Goal: Transaction & Acquisition: Purchase product/service

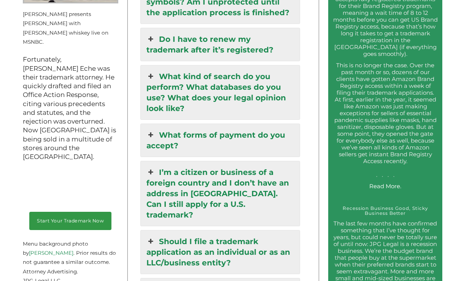
scroll to position [997, 0]
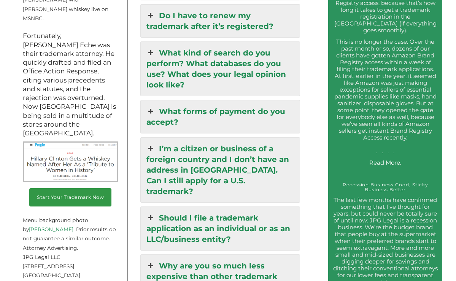
click at [172, 138] on link "I’m a citizen or business of a foreign country and I don’t have an address in t…" at bounding box center [220, 170] width 159 height 65
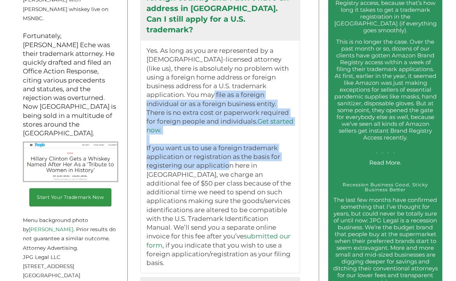
drag, startPoint x: 162, startPoint y: 67, endPoint x: 220, endPoint y: 130, distance: 85.5
click at [223, 130] on p "Yes. As long as you are represented by a US-licensed attorney (like us), there …" at bounding box center [219, 156] width 147 height 221
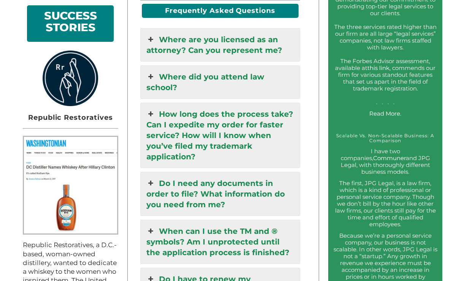
scroll to position [556, 0]
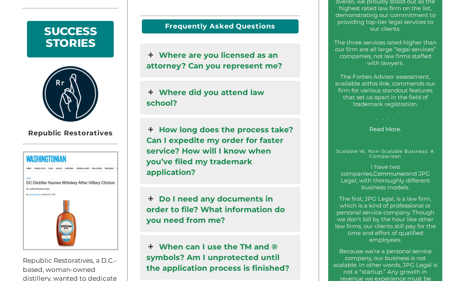
click at [212, 51] on link "Where are you licensed as an attorney? Can you represent me?" at bounding box center [220, 60] width 159 height 33
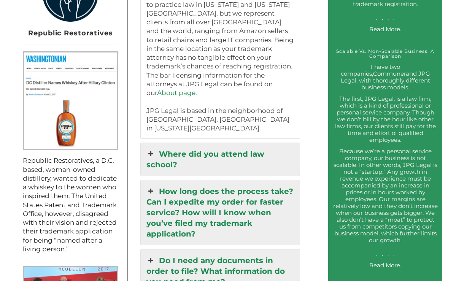
scroll to position [656, 0]
click at [244, 143] on link "Where did you attend law school?" at bounding box center [220, 159] width 159 height 33
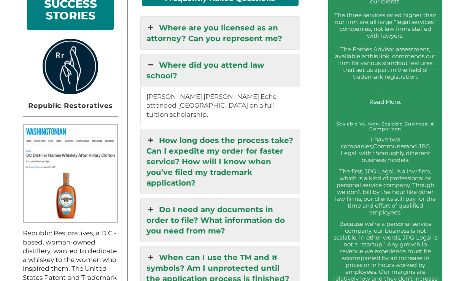
scroll to position [590, 0]
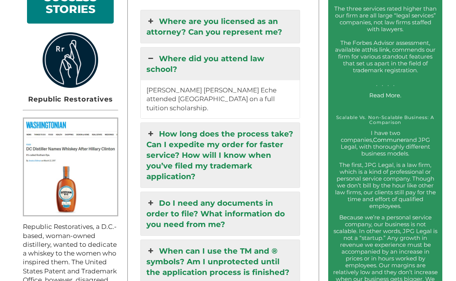
click at [244, 132] on link "How long does the process take? Can I expedite my order for faster service? How…" at bounding box center [220, 155] width 159 height 65
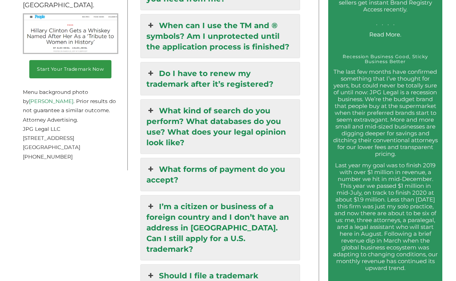
scroll to position [1106, 0]
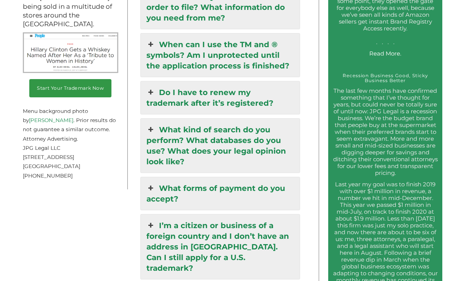
click at [241, 33] on link "When can I use the TM and ® symbols? Am I unprotected until the application pro…" at bounding box center [220, 54] width 159 height 43
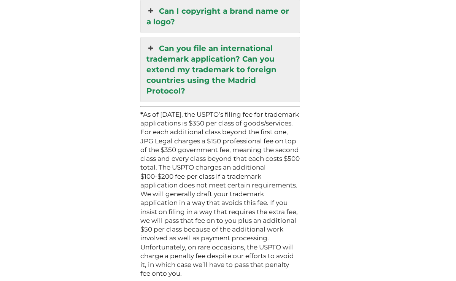
scroll to position [2363, 0]
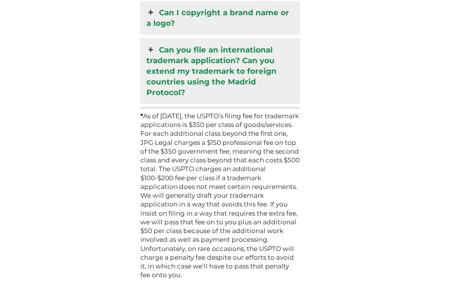
click at [207, 118] on p "* As of January 18, 2025, the USPTO’s filing fee for trademark applications is …" at bounding box center [220, 196] width 160 height 168
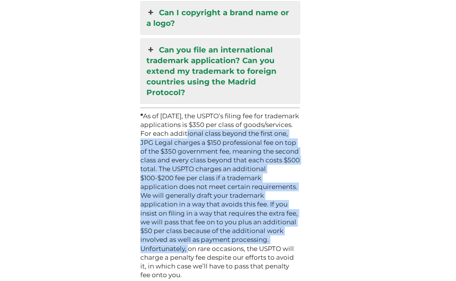
drag, startPoint x: 205, startPoint y: 95, endPoint x: 198, endPoint y: 215, distance: 119.9
click at [198, 211] on p "* As of January 18, 2025, the USPTO’s filing fee for trademark applications is …" at bounding box center [220, 196] width 160 height 168
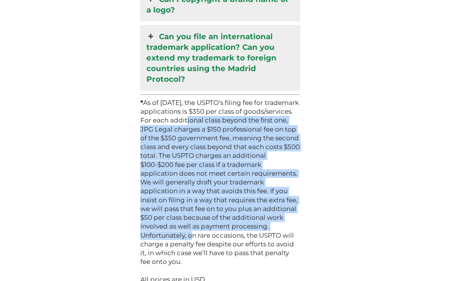
scroll to position [2376, 0]
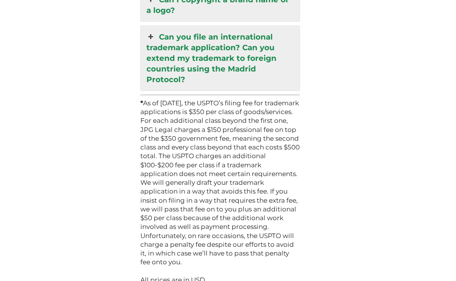
click at [143, 99] on p "* As of January 18, 2025, the USPTO’s filing fee for trademark applications is …" at bounding box center [220, 183] width 160 height 168
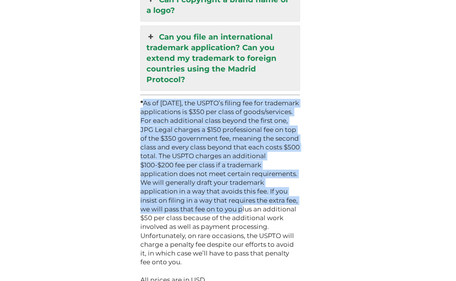
drag, startPoint x: 142, startPoint y: 67, endPoint x: 252, endPoint y: 172, distance: 152.2
click at [252, 172] on p "* As of January 18, 2025, the USPTO’s filing fee for trademark applications is …" at bounding box center [220, 183] width 160 height 168
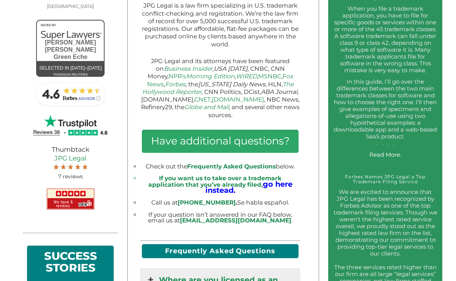
scroll to position [332, 0]
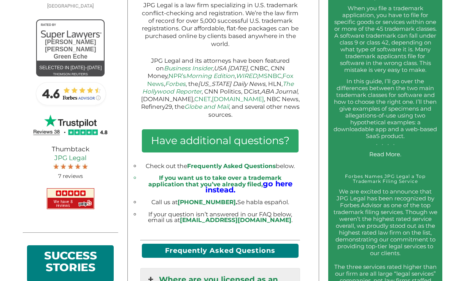
click at [269, 134] on h3 "Have additional questions?" at bounding box center [220, 141] width 157 height 24
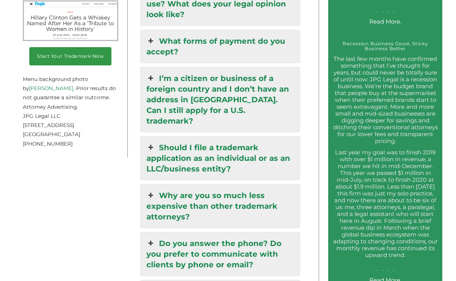
scroll to position [1141, 0]
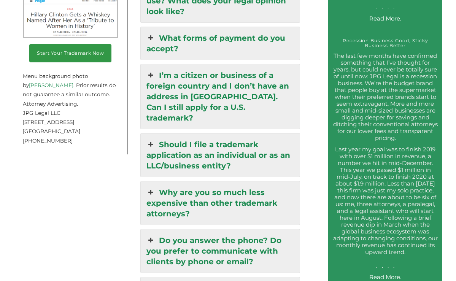
click at [61, 108] on p "JPG Legal LLC 254 36th Street, Suite B541 Brooklyn, NY 11232 (917) 268-7054" at bounding box center [70, 126] width 95 height 37
drag, startPoint x: 81, startPoint y: 67, endPoint x: 56, endPoint y: 50, distance: 30.3
click at [96, 145] on p at bounding box center [70, 149] width 95 height 9
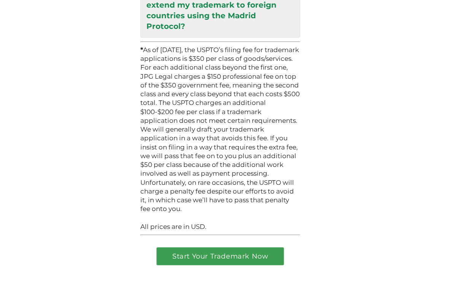
scroll to position [2429, 0]
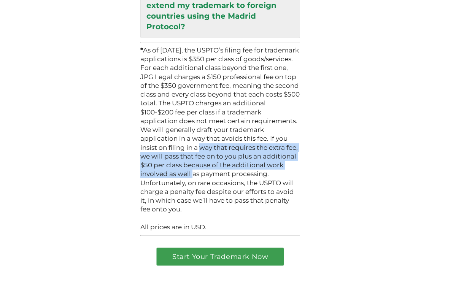
drag, startPoint x: 206, startPoint y: 108, endPoint x: 217, endPoint y: 136, distance: 30.8
click at [217, 137] on p "* As of January 18, 2025, the USPTO’s filing fee for trademark applications is …" at bounding box center [220, 130] width 160 height 168
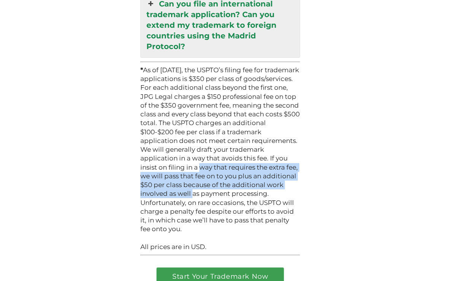
scroll to position [2404, 0]
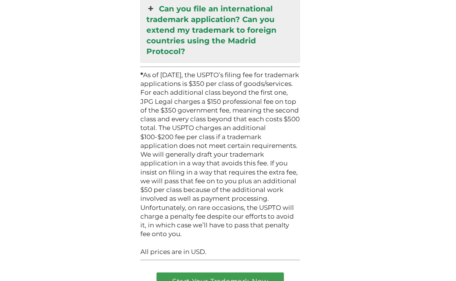
click at [218, 176] on p "* As of January 18, 2025, the USPTO’s filing fee for trademark applications is …" at bounding box center [220, 155] width 160 height 168
drag, startPoint x: 229, startPoint y: 195, endPoint x: 214, endPoint y: 193, distance: 14.9
click at [214, 193] on p "* As of January 18, 2025, the USPTO’s filing fee for trademark applications is …" at bounding box center [220, 155] width 160 height 168
click at [216, 247] on p "All prices are in USD." at bounding box center [220, 251] width 160 height 9
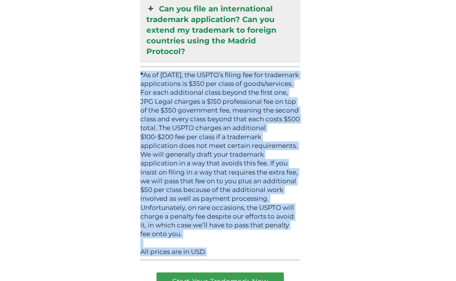
drag, startPoint x: 208, startPoint y: 212, endPoint x: 141, endPoint y: 37, distance: 187.2
copy div "* As of January 18, 2025, the USPTO’s filing fee for trademark applications is …"
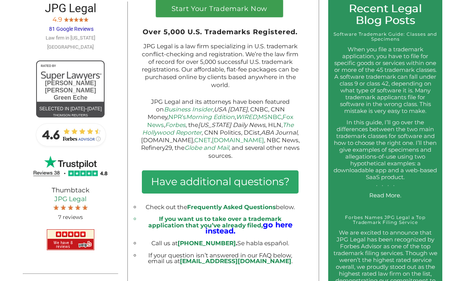
scroll to position [176, 0]
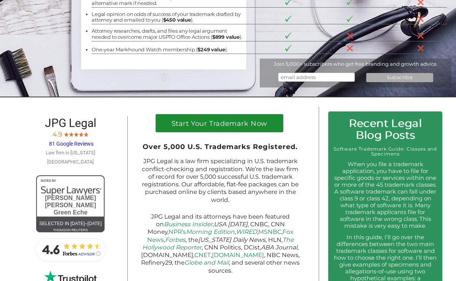
click at [222, 126] on h1 "Start Your Trademark Now" at bounding box center [219, 125] width 118 height 11
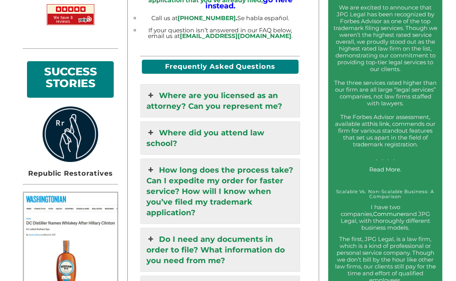
scroll to position [518, 0]
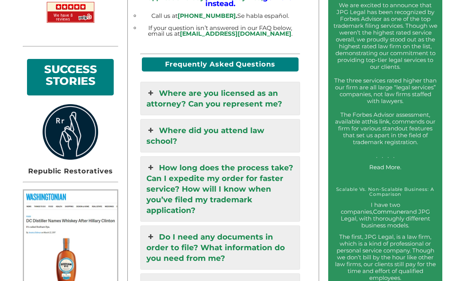
click at [208, 94] on link "Where are you licensed as an attorney? Can you represent me?" at bounding box center [220, 98] width 159 height 33
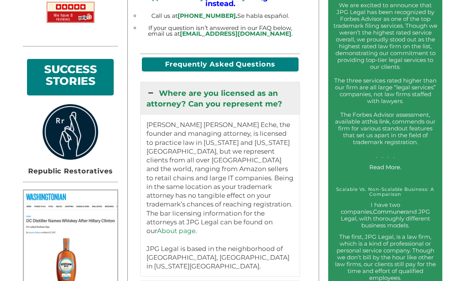
click at [208, 93] on link "Where are you licensed as an attorney? Can you represent me?" at bounding box center [220, 98] width 159 height 33
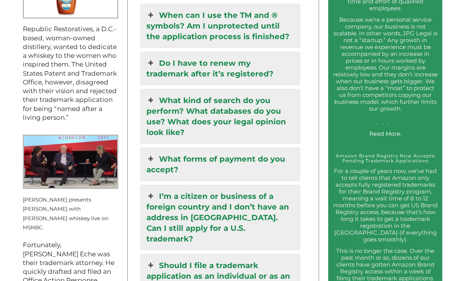
scroll to position [792, 0]
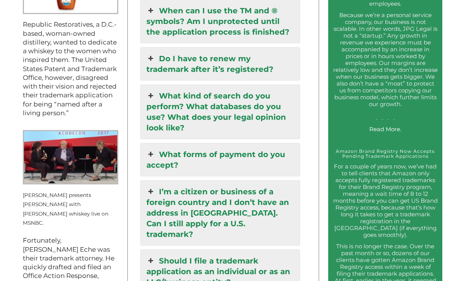
click at [235, 148] on link "What forms of payment do you accept?" at bounding box center [220, 159] width 159 height 33
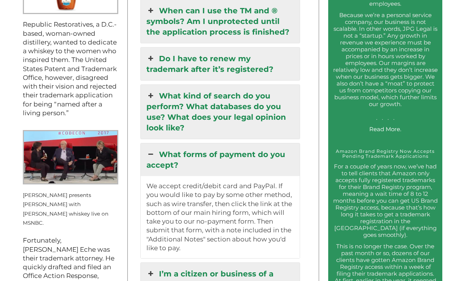
click at [235, 147] on link "What forms of payment do you accept?" at bounding box center [220, 159] width 159 height 33
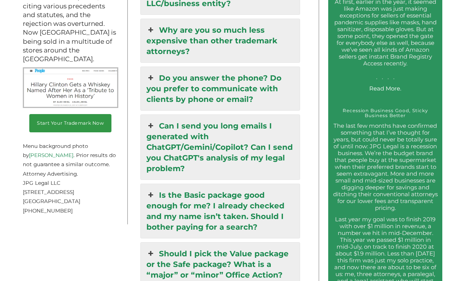
scroll to position [1133, 0]
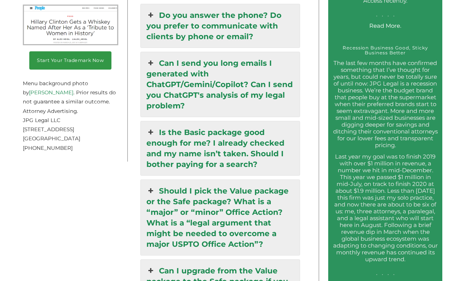
click at [242, 68] on link "Can I send you long emails I generated with ChatGPT/Gemini/Copilot? Can I send …" at bounding box center [220, 84] width 159 height 65
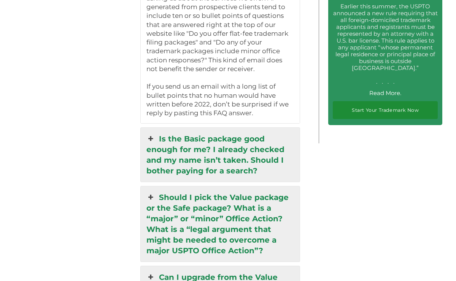
scroll to position [1642, 0]
click at [223, 128] on link "Is the Basic package good enough for me? I already checked and my name isn’t ta…" at bounding box center [220, 155] width 159 height 54
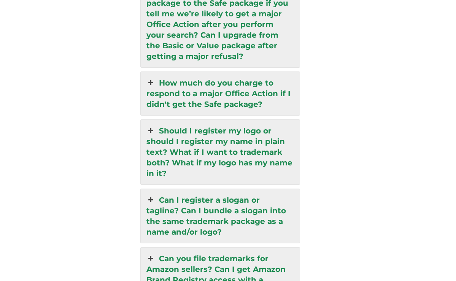
scroll to position [1926, 0]
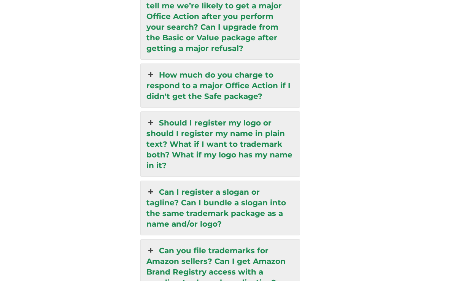
click at [227, 64] on link "How much do you charge to respond to a major Office Action if I didn't get the …" at bounding box center [220, 85] width 159 height 43
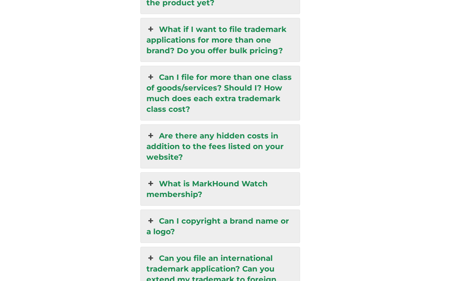
scroll to position [2154, 0]
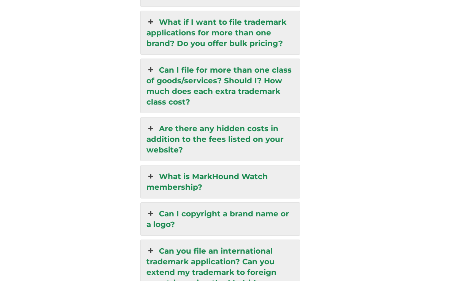
click at [266, 71] on link "Can I file for more than one class of goods/services? Should I? How much does e…" at bounding box center [220, 86] width 159 height 54
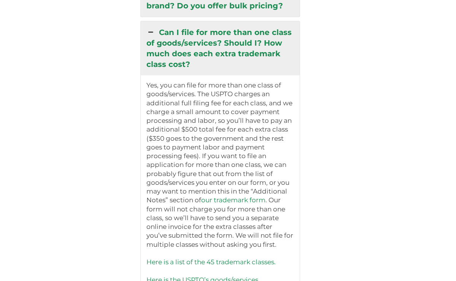
scroll to position [1951, 0]
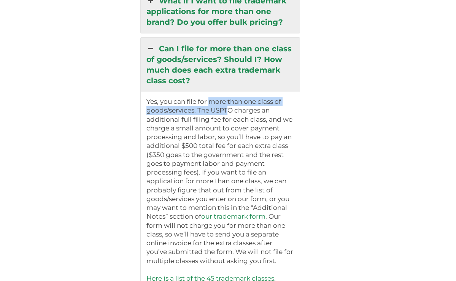
drag, startPoint x: 212, startPoint y: 75, endPoint x: 227, endPoint y: 86, distance: 17.4
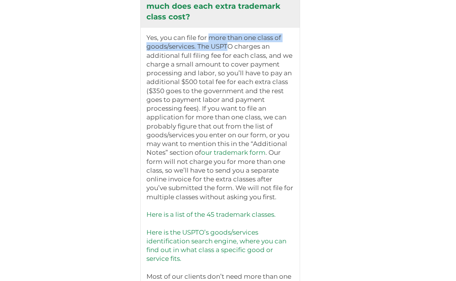
scroll to position [2016, 0]
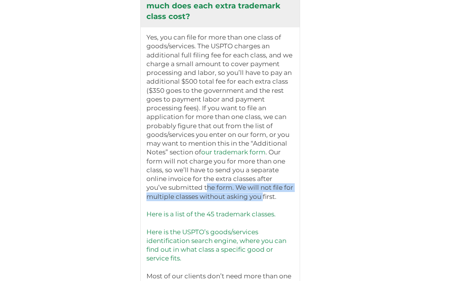
drag, startPoint x: 209, startPoint y: 154, endPoint x: 264, endPoint y: 171, distance: 57.8
click at [264, 171] on p "Yes, you can file for more than one class of goods/services. The USPTO charges …" at bounding box center [219, 254] width 147 height 442
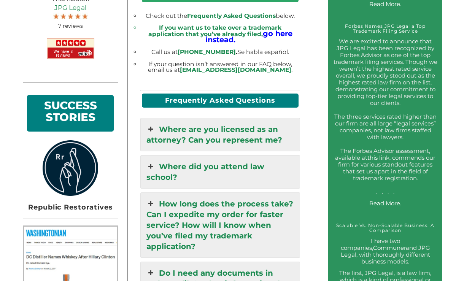
scroll to position [437, 0]
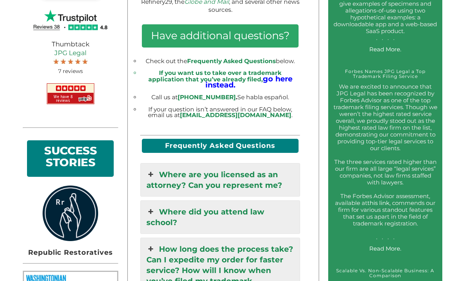
click at [206, 166] on link "Where are you licensed as an attorney? Can you represent me?" at bounding box center [220, 179] width 159 height 33
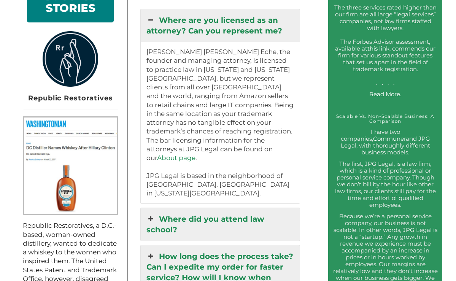
click at [198, 208] on link "Where did you attend law school?" at bounding box center [220, 224] width 159 height 33
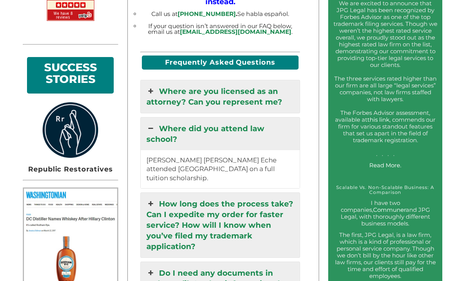
scroll to position [505, 0]
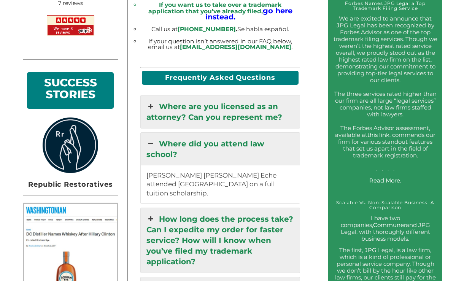
click at [199, 97] on link "Where are you licensed as an attorney? Can you represent me?" at bounding box center [220, 111] width 159 height 33
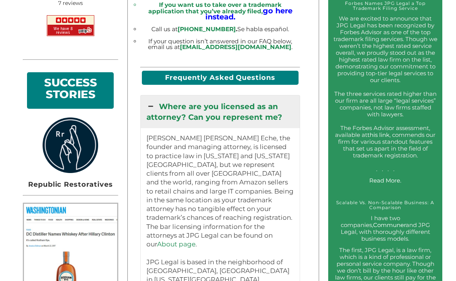
drag, startPoint x: 159, startPoint y: 86, endPoint x: 176, endPoint y: 88, distance: 16.5
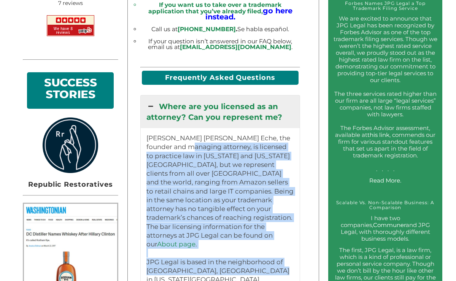
drag, startPoint x: 264, startPoint y: 248, endPoint x: 189, endPoint y: 139, distance: 131.7
click at [189, 138] on p "Jeremy Peter Green Eche, the founder and managing attorney, is licensed to prac…" at bounding box center [219, 209] width 147 height 150
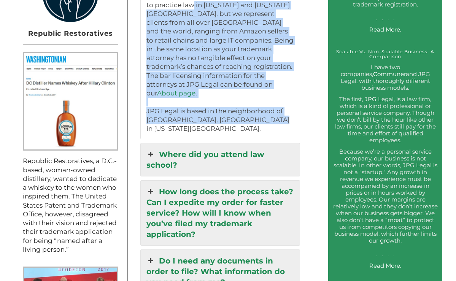
click at [197, 143] on link "Where did you attend law school?" at bounding box center [220, 159] width 159 height 33
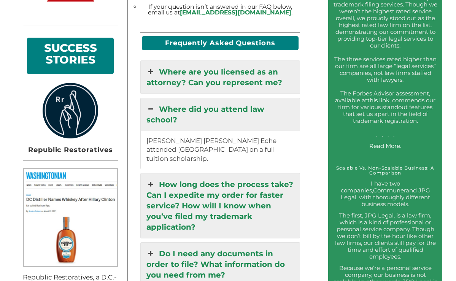
scroll to position [535, 0]
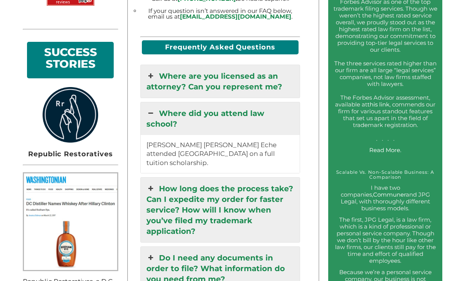
drag, startPoint x: 228, startPoint y: 149, endPoint x: 175, endPoint y: 111, distance: 65.4
click at [175, 111] on div "Where did you attend law school? Jeremy Peter Green Eche attended Northwestern …" at bounding box center [220, 137] width 160 height 71
click at [223, 149] on p "[PERSON_NAME] [PERSON_NAME] Eche attended [GEOGRAPHIC_DATA] on a full tuition s…" at bounding box center [219, 154] width 147 height 27
drag, startPoint x: 223, startPoint y: 149, endPoint x: 160, endPoint y: 95, distance: 83.0
click at [160, 102] on div "Where did you attend law school? Jeremy Peter Green Eche attended Northwestern …" at bounding box center [220, 137] width 160 height 71
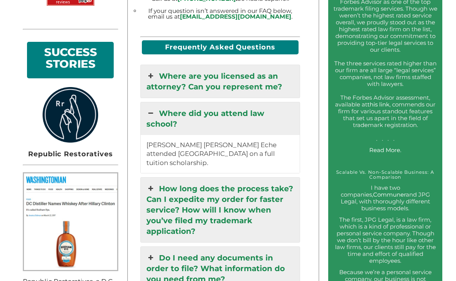
copy div "Where did you attend law school? Jeremy Peter Green Eche attended Northwestern …"
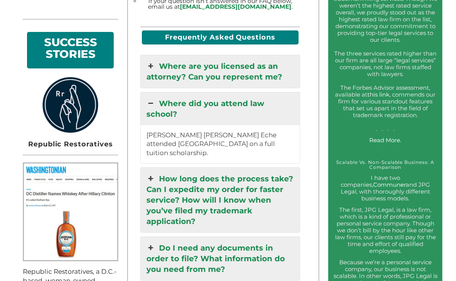
scroll to position [550, 0]
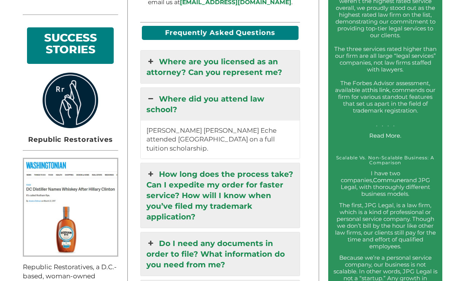
click at [179, 191] on link "How long does the process take? Can I expedite my order for faster service? How…" at bounding box center [220, 195] width 159 height 65
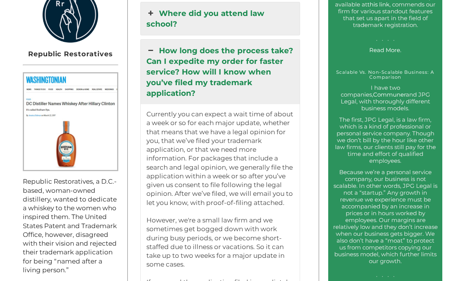
scroll to position [634, 0]
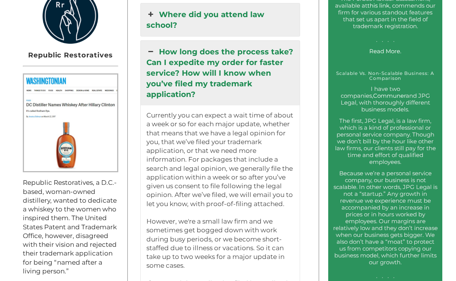
drag, startPoint x: 159, startPoint y: 34, endPoint x: 174, endPoint y: 42, distance: 17.2
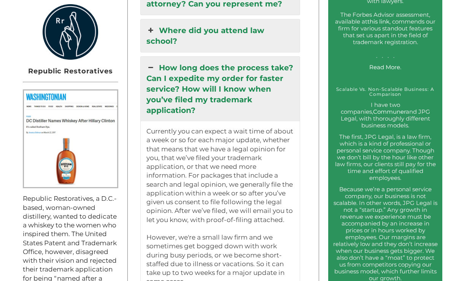
scroll to position [612, 0]
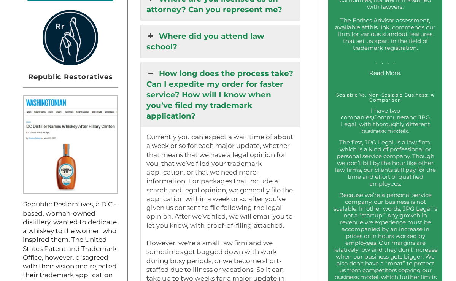
drag, startPoint x: 206, startPoint y: 221, endPoint x: 146, endPoint y: 120, distance: 116.7
copy p "Currently you can expect a wait time of about a week or so for each major updat…"
drag, startPoint x: 203, startPoint y: 103, endPoint x: 187, endPoint y: 90, distance: 21.0
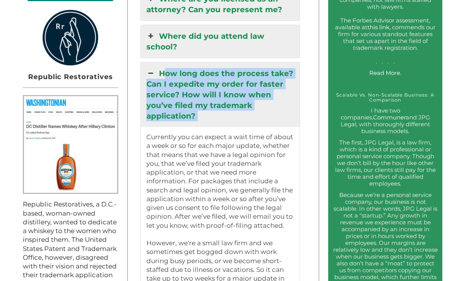
drag, startPoint x: 147, startPoint y: 120, endPoint x: 155, endPoint y: 48, distance: 71.8
click at [155, 62] on div "How long does the process take? Can I expedite my order for faster service? How…" at bounding box center [220, 268] width 160 height 413
copy div "How long does the process take? Can I expedite my order for faster service? How…"
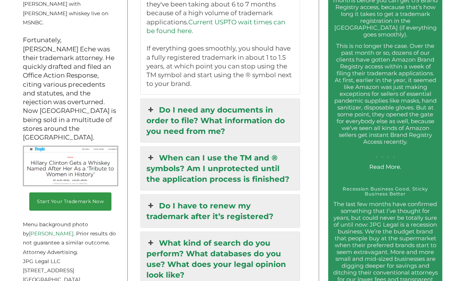
scroll to position [1024, 0]
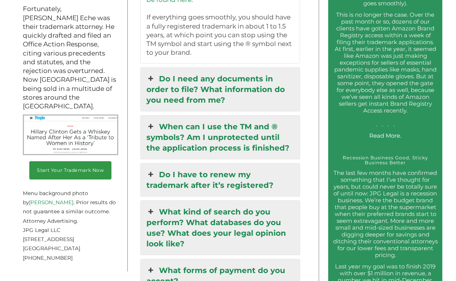
click at [227, 75] on link "Do I need any documents in order to file? What information do you need from me?" at bounding box center [220, 89] width 159 height 43
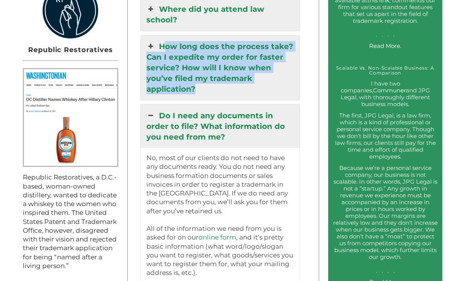
scroll to position [650, 0]
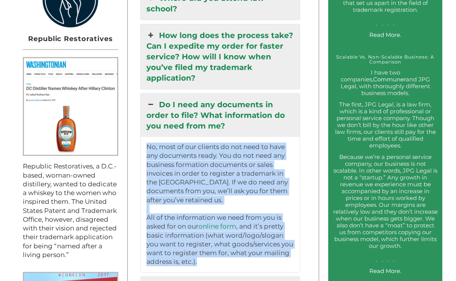
drag, startPoint x: 208, startPoint y: 249, endPoint x: 147, endPoint y: 130, distance: 133.6
click at [147, 143] on p "No, most of our clients do not need to have any documents ready. You do not nee…" at bounding box center [219, 205] width 147 height 124
copy p "No, most of our clients do not need to have any documents ready. You do not nee…"
click at [184, 162] on p "No, most of our clients do not need to have any documents ready. You do not nee…" at bounding box center [219, 205] width 147 height 124
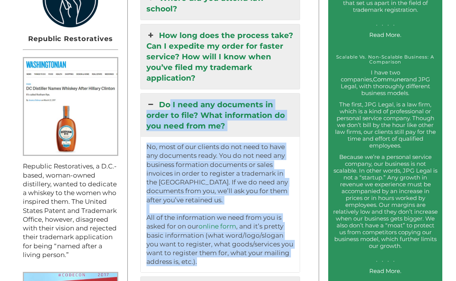
drag, startPoint x: 201, startPoint y: 246, endPoint x: 163, endPoint y: 86, distance: 164.6
click at [163, 93] on div "Do I need any documents in order to file? What information do you need from me?…" at bounding box center [220, 182] width 160 height 179
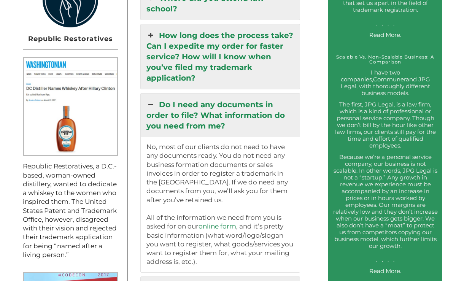
click at [198, 246] on p "No, most of our clients do not need to have any documents ready. You do not nee…" at bounding box center [219, 205] width 147 height 124
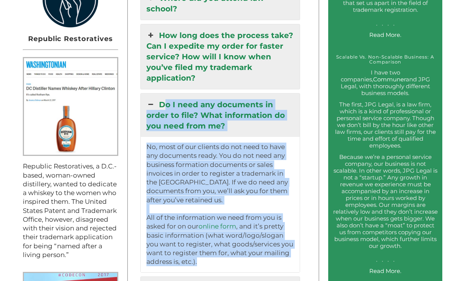
drag, startPoint x: 200, startPoint y: 246, endPoint x: 159, endPoint y: 88, distance: 163.3
click at [159, 93] on div "Do I need any documents in order to file? What information do you need from me?…" at bounding box center [220, 182] width 160 height 179
copy div "Do I need any documents in order to file? What information do you need from me?…"
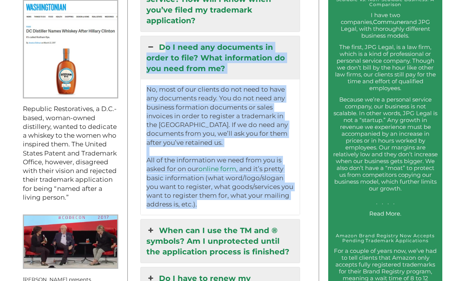
scroll to position [772, 0]
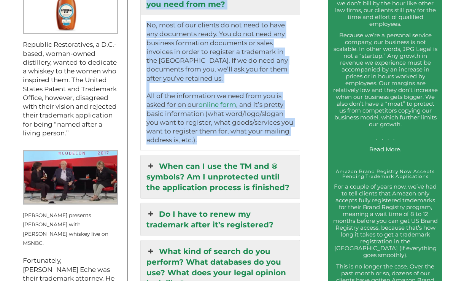
click at [203, 162] on link "When can I use the TM and ® symbols? Am I unprotected until the application pro…" at bounding box center [220, 176] width 159 height 43
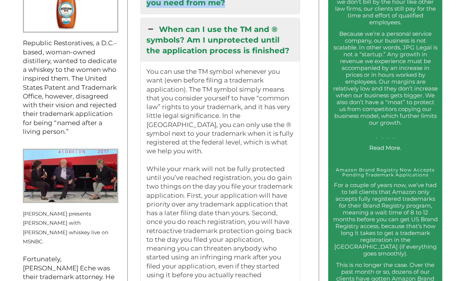
scroll to position [766, 0]
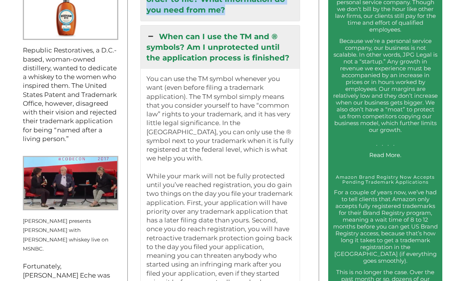
drag, startPoint x: 213, startPoint y: 254, endPoint x: 159, endPoint y: 21, distance: 239.1
click at [159, 25] on div "When can I use the TM and ® symbols? Am I unprotected until the application pro…" at bounding box center [220, 163] width 160 height 276
copy div "When can I use the TM and ® symbols? Am I unprotected until the application pro…"
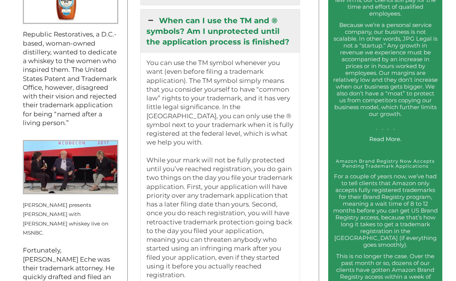
scroll to position [996, 0]
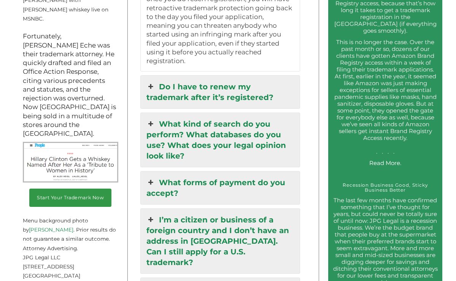
click at [203, 76] on link "Do I have to renew my trademark after it’s registered?" at bounding box center [220, 92] width 159 height 33
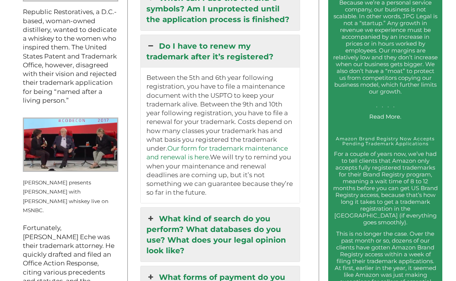
scroll to position [804, 0]
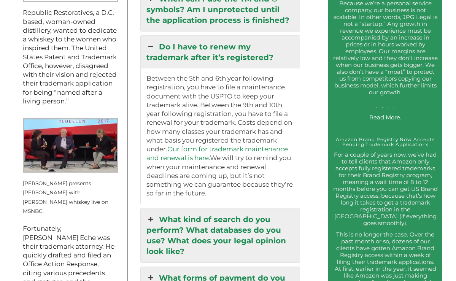
drag, startPoint x: 241, startPoint y: 178, endPoint x: 156, endPoint y: 27, distance: 172.9
click at [156, 35] on div "Do I have to renew my trademark after it’s registered? Between the 5th and 6th …" at bounding box center [220, 119] width 160 height 169
copy div "Do I have to renew my trademark after it’s registered? Between the 5th and 6th …"
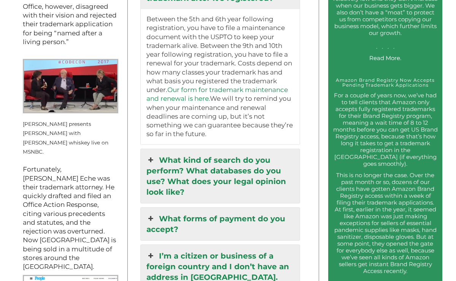
scroll to position [873, 0]
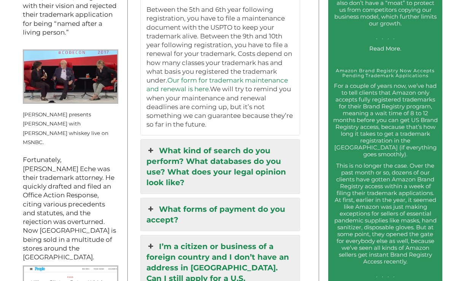
click at [227, 156] on link "What kind of search do you perform? What databases do you use? What does your l…" at bounding box center [220, 166] width 159 height 54
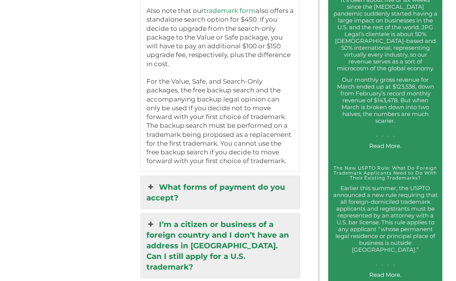
scroll to position [1462, 0]
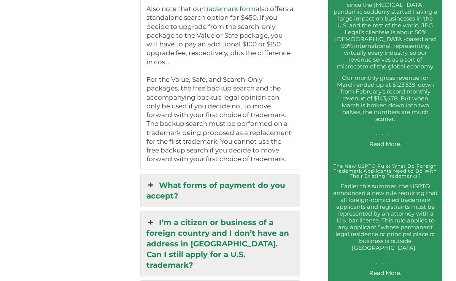
click at [199, 174] on link "What forms of payment do you accept?" at bounding box center [220, 190] width 159 height 33
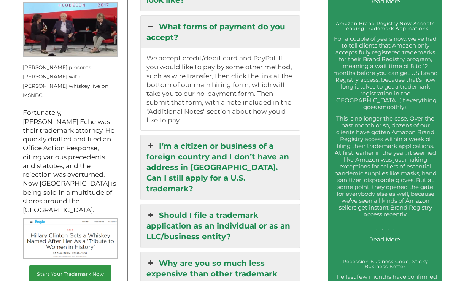
scroll to position [821, 0]
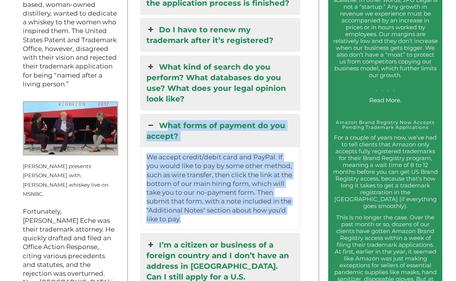
drag, startPoint x: 193, startPoint y: 204, endPoint x: 158, endPoint y: 104, distance: 106.6
click at [158, 114] on div "What forms of payment do you accept? We accept credit/debit card and PayPal. If…" at bounding box center [220, 172] width 160 height 116
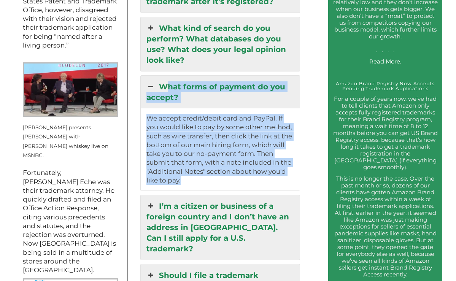
scroll to position [990, 0]
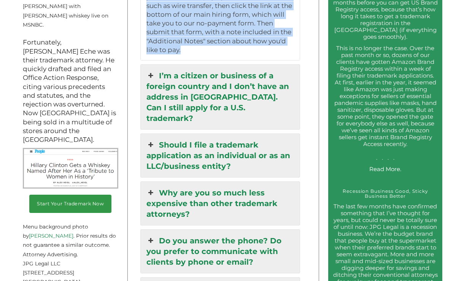
click at [202, 84] on link "I’m a citizen or business of a foreign country and I don’t have an address in […" at bounding box center [220, 97] width 159 height 65
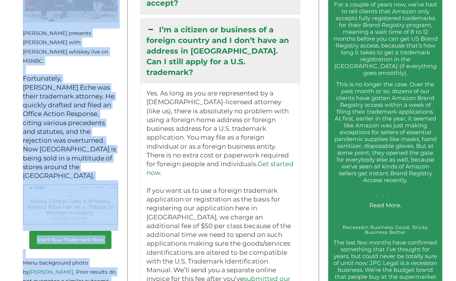
scroll to position [947, 0]
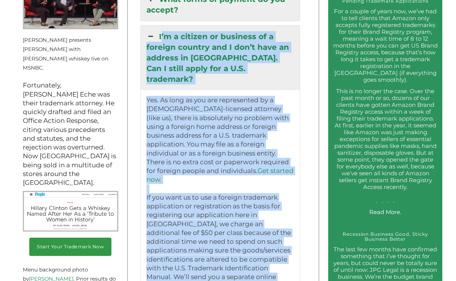
drag, startPoint x: 287, startPoint y: 250, endPoint x: 157, endPoint y: 18, distance: 266.1
click at [157, 25] on div "I’m a citizen or business of a foreign country and I don’t have an address in t…" at bounding box center [220, 174] width 160 height 298
copy div "I’m a citizen or business of a foreign country and I don’t have an address in t…"
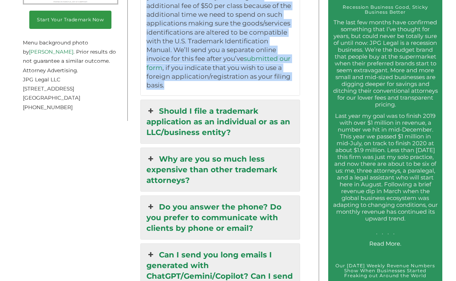
click at [230, 100] on link "Should I file a trademark application as an individual or as an LLC/business en…" at bounding box center [220, 121] width 159 height 43
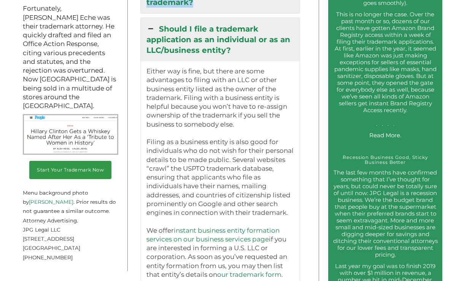
scroll to position [1018, 0]
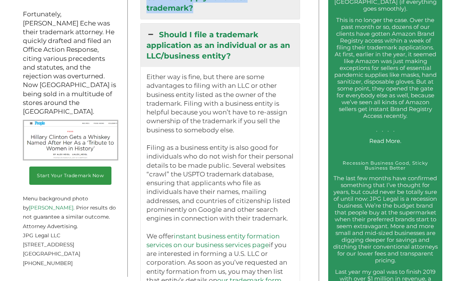
drag, startPoint x: 292, startPoint y: 192, endPoint x: 143, endPoint y: 49, distance: 206.5
click at [143, 67] on div "Either way is fine, but there are some advantages to filing with an LLC or othe…" at bounding box center [220, 205] width 159 height 277
click at [227, 89] on p "Either way is fine, but there are some advantages to filing with an LLC or othe…" at bounding box center [219, 205] width 147 height 265
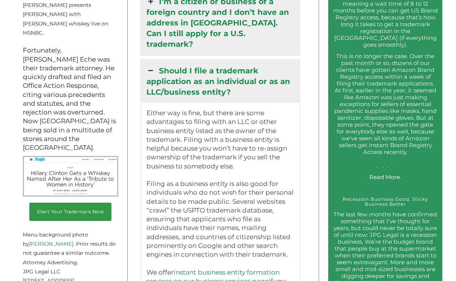
scroll to position [973, 0]
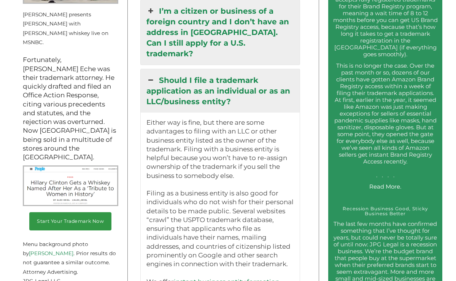
drag, startPoint x: 290, startPoint y: 191, endPoint x: 158, endPoint y: 51, distance: 192.2
click at [158, 69] on div "Should I file a trademark application as an individual or as an LLC/business en…" at bounding box center [220, 229] width 160 height 321
copy div "Should I file a trademark application as an individual or as an LLC/business en…"
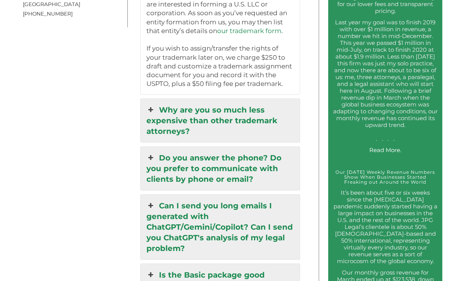
scroll to position [1274, 0]
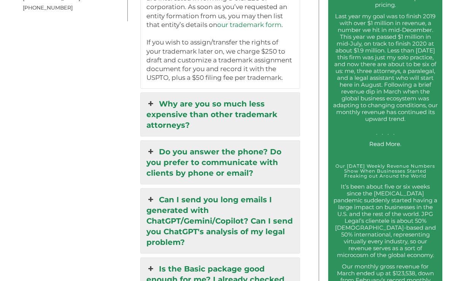
click at [200, 93] on link "Why are you so much less expensive than other trademark attorneys?" at bounding box center [220, 114] width 159 height 43
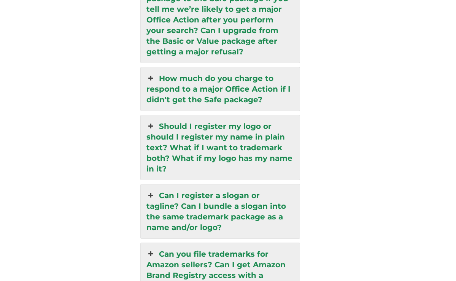
scroll to position [1783, 0]
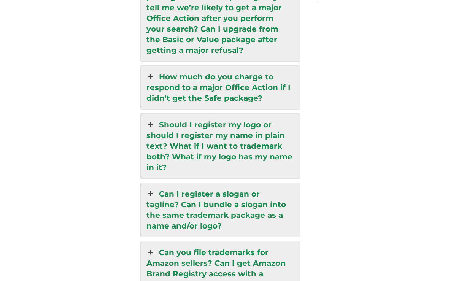
click at [235, 66] on link "How much do you charge to respond to a major Office Action if I didn't get the …" at bounding box center [220, 87] width 159 height 43
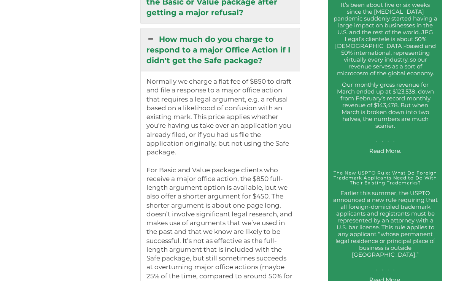
scroll to position [1453, 0]
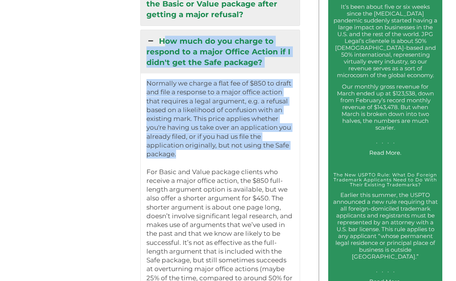
drag, startPoint x: 191, startPoint y: 130, endPoint x: 159, endPoint y: 11, distance: 122.8
click at [159, 30] on div "How much do you charge to respond to a major Office Action if I didn't get the …" at bounding box center [220, 164] width 160 height 268
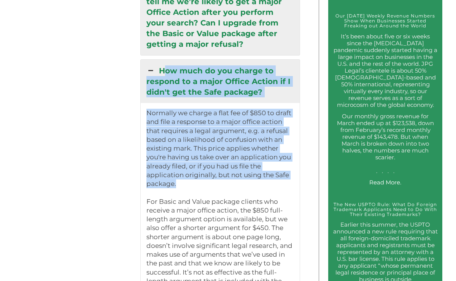
scroll to position [1417, 0]
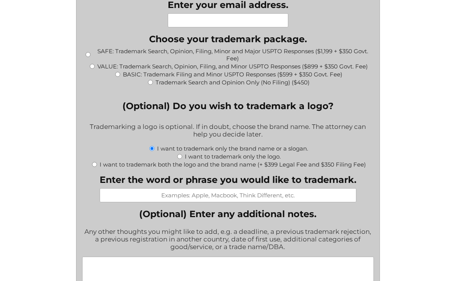
scroll to position [793, 0]
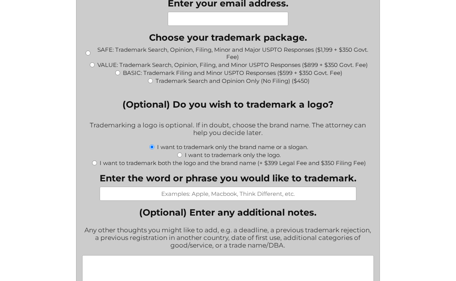
click at [116, 70] on input "BASIC: Trademark Filing and Minor USPTO Responses ($599 + $350 Govt. Fee)" at bounding box center [117, 72] width 5 height 5
radio input "true"
type input "$949.00"
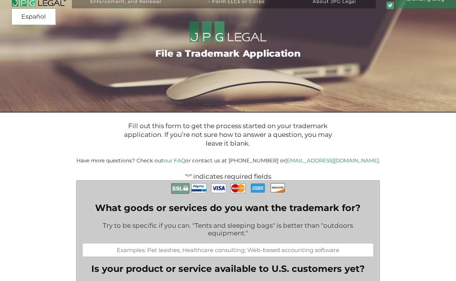
scroll to position [138, 0]
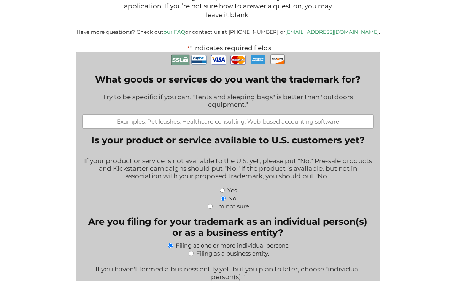
click at [182, 119] on input "What goods or services do you want the trademark for?" at bounding box center [228, 121] width 292 height 14
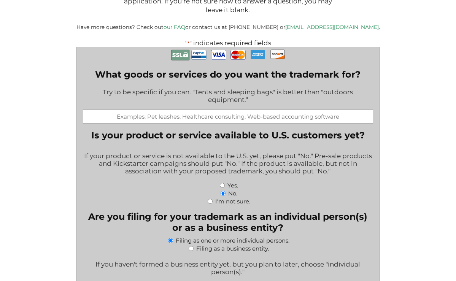
scroll to position [143, 0]
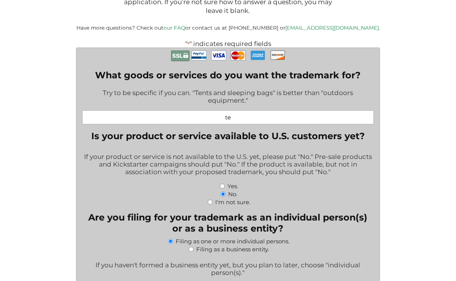
type input "t"
type input "tents; mobile app"
click at [196, 148] on div "If your product or service is not available to the U.S. yet, please put "No." P…" at bounding box center [228, 165] width 292 height 34
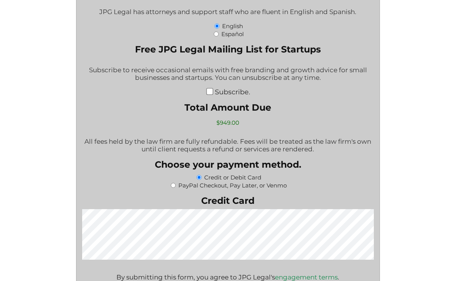
scroll to position [1461, 0]
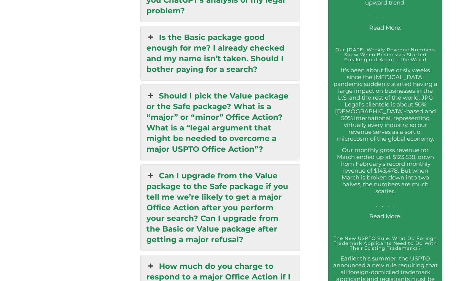
scroll to position [1542, 0]
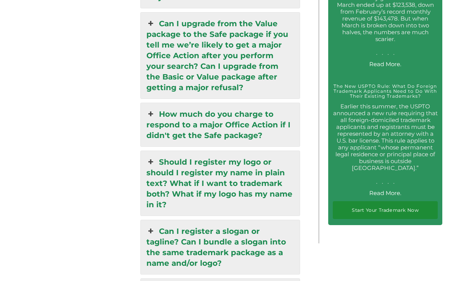
click at [229, 151] on link "Should I register my logo or should I register my name in plain text? What if I…" at bounding box center [220, 183] width 159 height 65
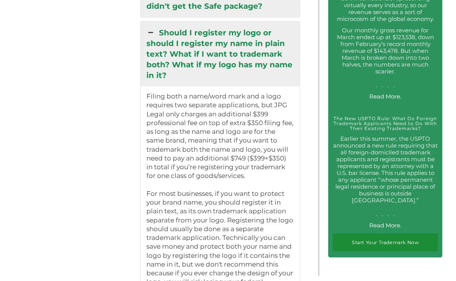
scroll to position [1509, 0]
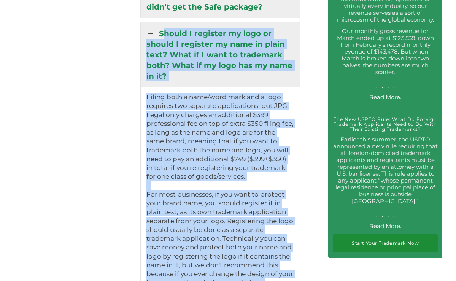
drag, startPoint x: 210, startPoint y: 156, endPoint x: 160, endPoint y: 8, distance: 156.5
click at [160, 22] on div "Should I register my logo or should I register my name in plain text? What if I…" at bounding box center [220, 206] width 160 height 368
copy div "Should I register my logo or should I register my name in plain text? What if I…"
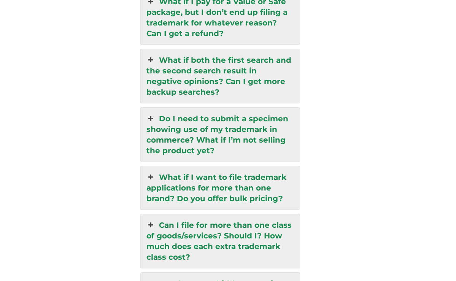
scroll to position [2078, 0]
click at [247, 115] on link "Do I need to submit a specimen showing use of my trademark in commerce? What if…" at bounding box center [220, 134] width 159 height 54
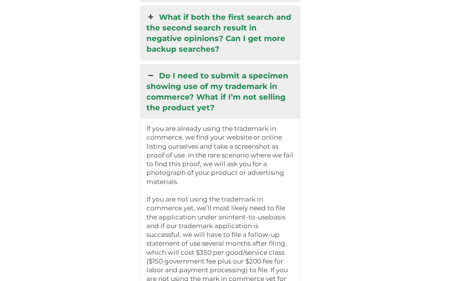
scroll to position [1818, 0]
drag, startPoint x: 224, startPoint y: 250, endPoint x: 146, endPoint y: 101, distance: 168.0
click at [146, 119] on div "If you are already using the trademark in commerce, we find your website or onl…" at bounding box center [220, 261] width 159 height 285
copy div "If you are already using the trademark in commerce, we find your website or onl…"
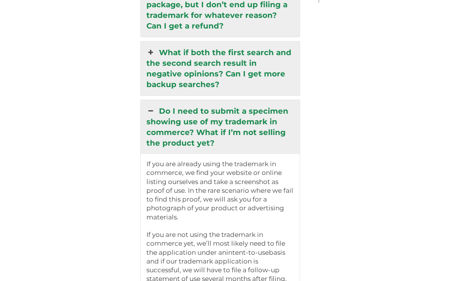
scroll to position [1921, 0]
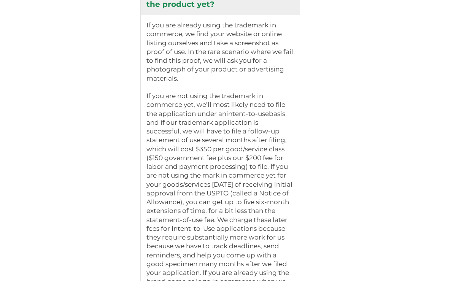
click at [222, 252] on p "If you are not using the trademark in commerce yet, we’ll most likely need to f…" at bounding box center [219, 193] width 147 height 203
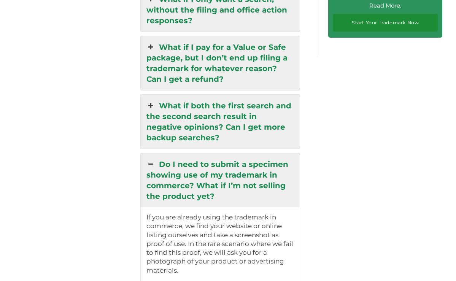
scroll to position [1666, 0]
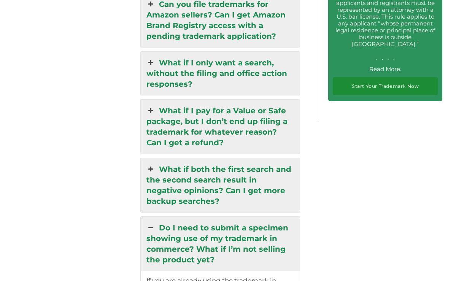
drag, startPoint x: 218, startPoint y: 270, endPoint x: 159, endPoint y: 197, distance: 94.1
copy div "Do I need to submit a specimen showing use of my trademark in commerce? What if…"
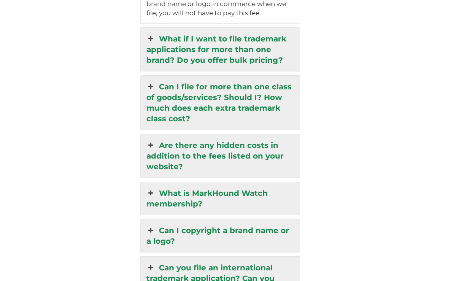
scroll to position [2202, 0]
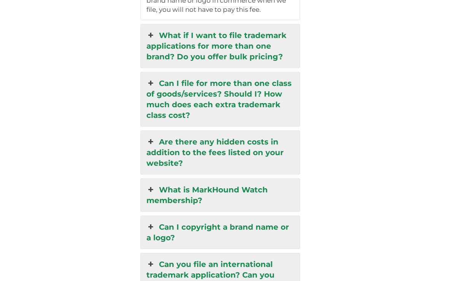
click at [215, 88] on link "Can I file for more than one class of goods/services? Should I? How much does e…" at bounding box center [220, 99] width 159 height 54
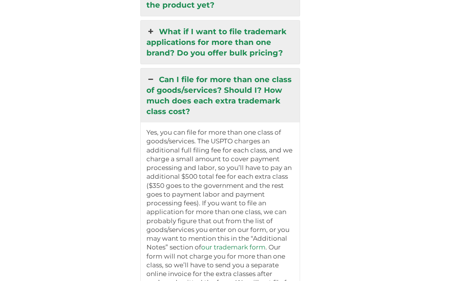
scroll to position [1909, 0]
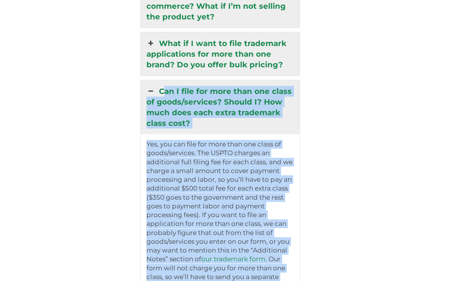
drag, startPoint x: 284, startPoint y: 212, endPoint x: 160, endPoint y: 62, distance: 194.2
copy div "Can I file for more than one class of goods/services? Should I? How much does e…"
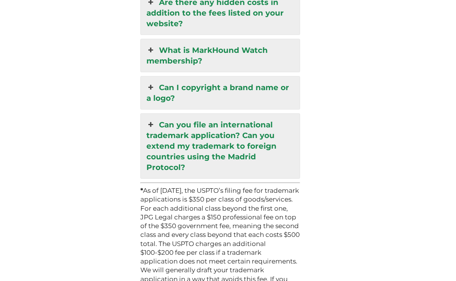
scroll to position [2511, 0]
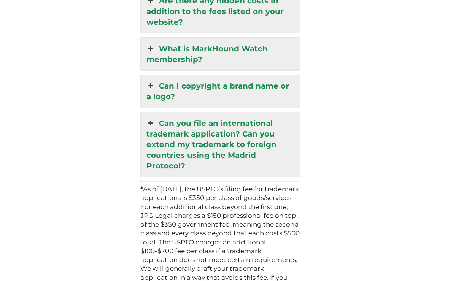
click at [194, 75] on link "Can I copyright a brand name or a logo?" at bounding box center [220, 91] width 159 height 33
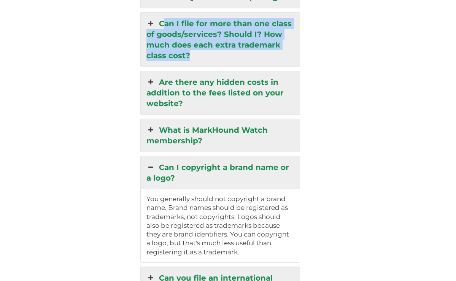
scroll to position [1977, 0]
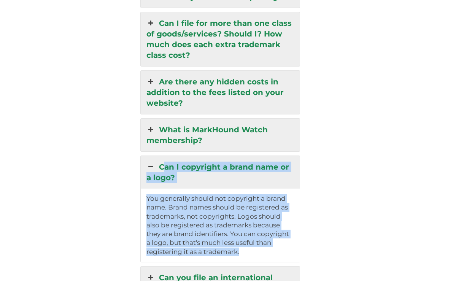
drag, startPoint x: 252, startPoint y: 224, endPoint x: 159, endPoint y: 138, distance: 126.7
click at [159, 155] on div "Can I copyright a brand name or a logo? You generally should not copyright a br…" at bounding box center [220, 208] width 160 height 107
copy div "Can I copyright a brand name or a logo? You generally should not copyright a br…"
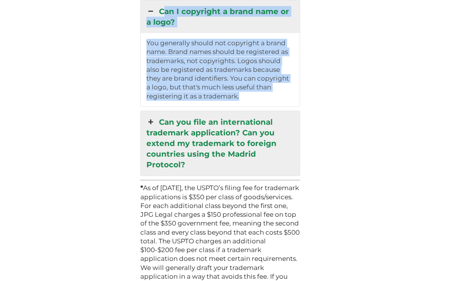
click at [190, 128] on link "Can you file an international trademark application? Can you extend my trademar…" at bounding box center [220, 143] width 159 height 65
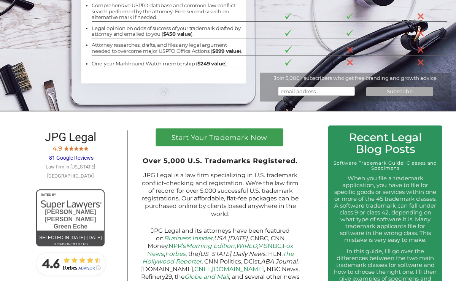
scroll to position [168, 0]
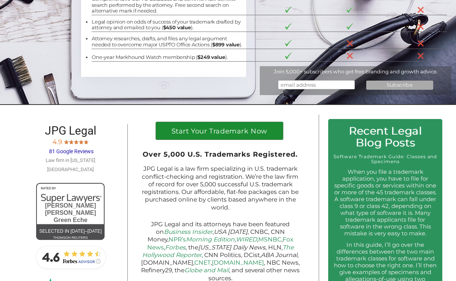
click at [240, 128] on link "Start Your Trademark Now" at bounding box center [219, 130] width 127 height 17
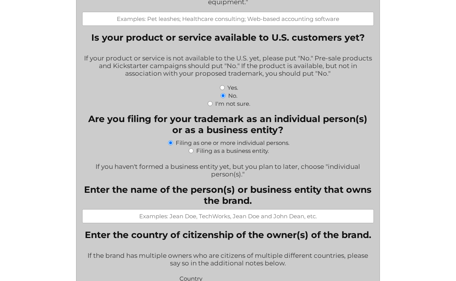
scroll to position [244, 0]
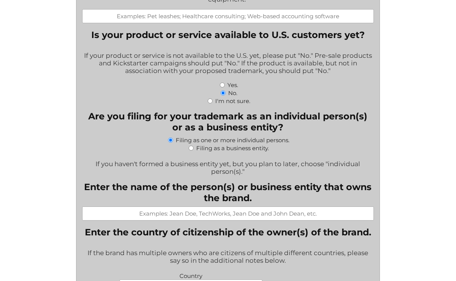
click at [222, 91] on input "No." at bounding box center [222, 92] width 5 height 5
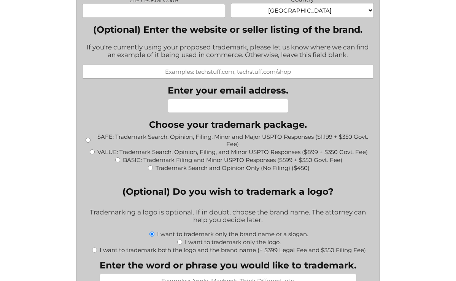
scroll to position [711, 0]
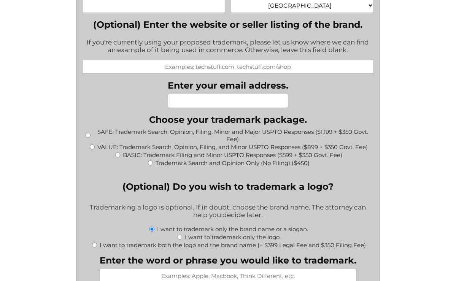
click at [87, 133] on input "SAFE: Trademark Search, Opinion, Filing, Minor and Major USPTO Responses ($1,19…" at bounding box center [88, 135] width 5 height 5
radio input "true"
type input "$1,549.00"
click at [119, 152] on input "BASIC: Trademark Filing and Minor USPTO Responses ($599 + $350 Govt. Fee)" at bounding box center [117, 154] width 5 height 5
radio input "true"
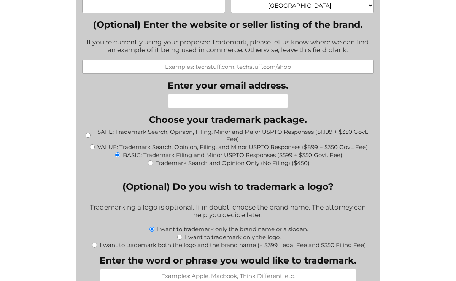
type input "$949.00"
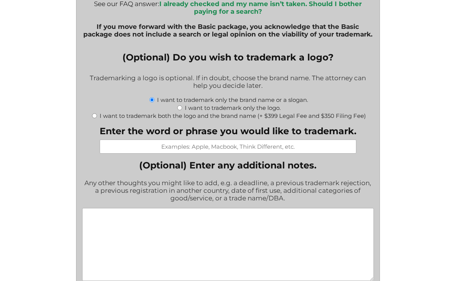
scroll to position [1005, 0]
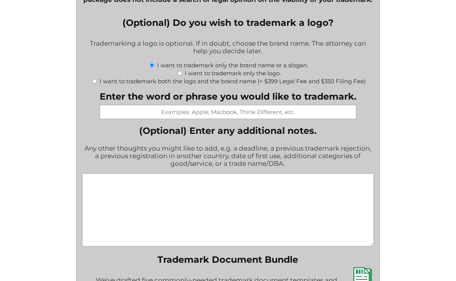
click at [91, 77] on div "I want to trademark both the logo and the brand name (+ $399 Legal Fee and $350…" at bounding box center [228, 81] width 292 height 8
click at [92, 79] on input "I want to trademark both the logo and the brand name (+ $399 Legal Fee and $350…" at bounding box center [94, 81] width 5 height 5
radio input "true"
type input "$1,698.00"
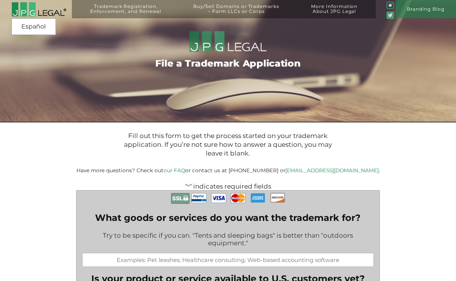
scroll to position [0, 0]
click at [40, 9] on img at bounding box center [38, 9] width 55 height 15
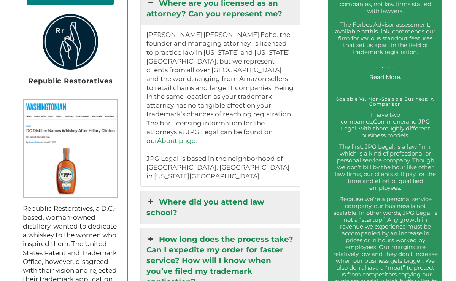
scroll to position [696, 0]
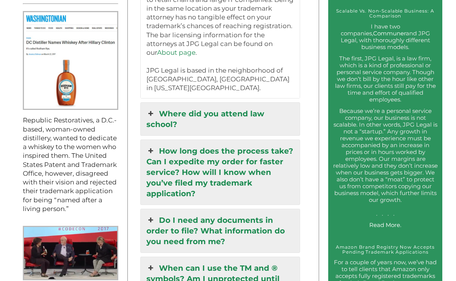
click at [174, 103] on link "Where did you attend law school?" at bounding box center [220, 119] width 159 height 33
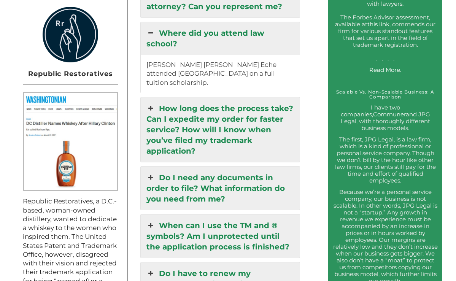
scroll to position [566, 0]
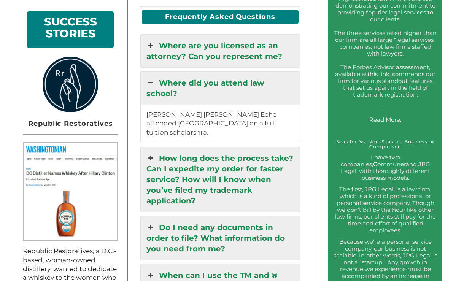
click at [191, 151] on link "How long does the process take? Can I expedite my order for faster service? How…" at bounding box center [220, 179] width 159 height 65
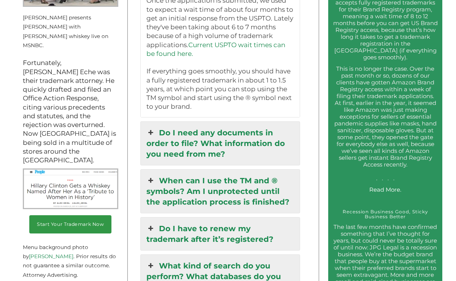
scroll to position [1027, 0]
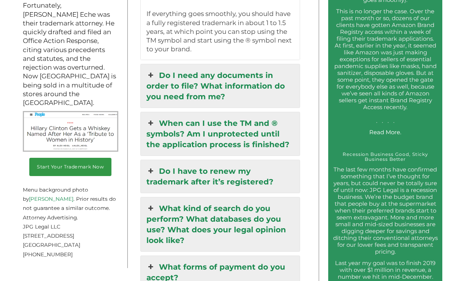
click at [195, 85] on link "Do I need any documents in order to file? What information do you need from me?" at bounding box center [220, 85] width 159 height 43
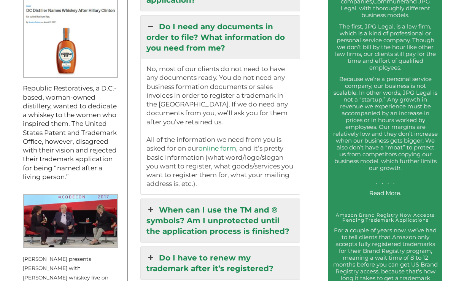
scroll to position [856, 0]
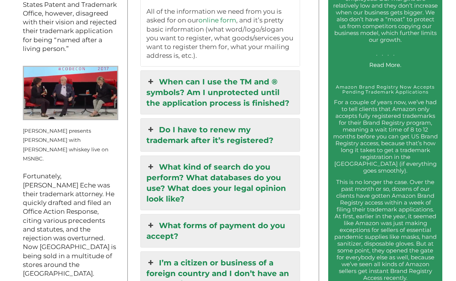
click at [231, 88] on link "When can I use the TM and ® symbols? Am I unprotected until the application pro…" at bounding box center [220, 92] width 159 height 43
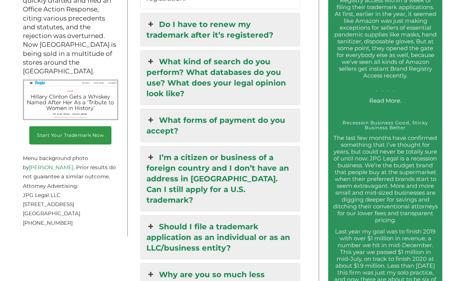
scroll to position [1059, 0]
click at [211, 109] on link "What forms of payment do you accept?" at bounding box center [220, 125] width 159 height 33
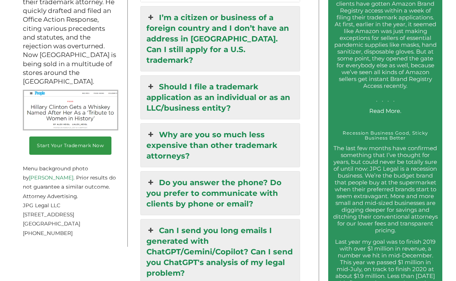
scroll to position [1049, 0]
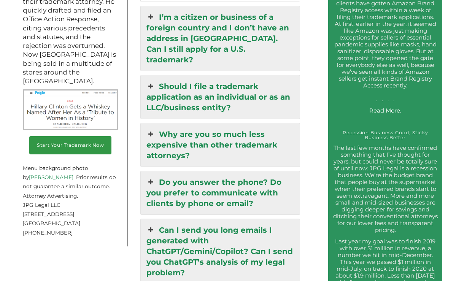
click at [211, 33] on link "I’m a citizen or business of a foreign country and I don’t have an address in […" at bounding box center [220, 38] width 159 height 65
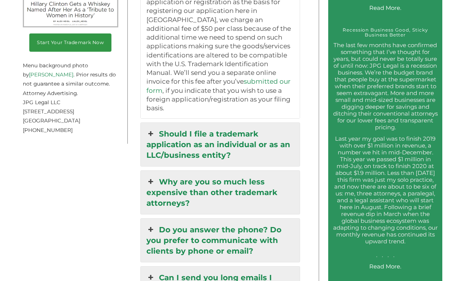
scroll to position [1152, 0]
click at [248, 122] on link "Should I file a trademark application as an individual or as an LLC/business en…" at bounding box center [220, 143] width 159 height 43
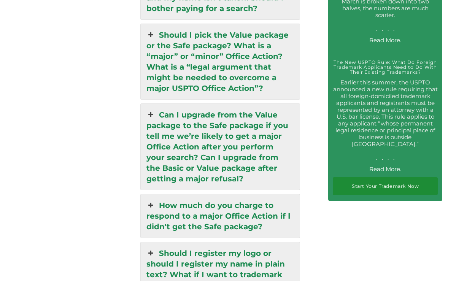
scroll to position [1662, 0]
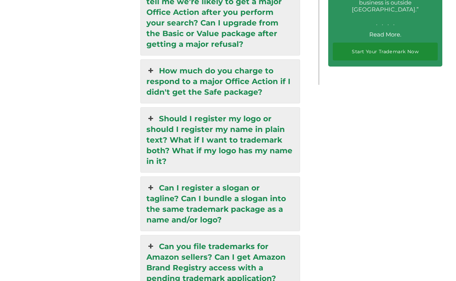
click at [236, 113] on link "Should I register my logo or should I register my name in plain text? What if I…" at bounding box center [220, 140] width 159 height 65
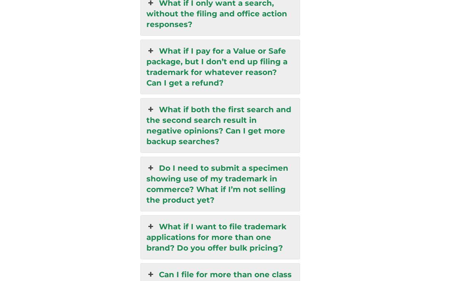
scroll to position [2030, 0]
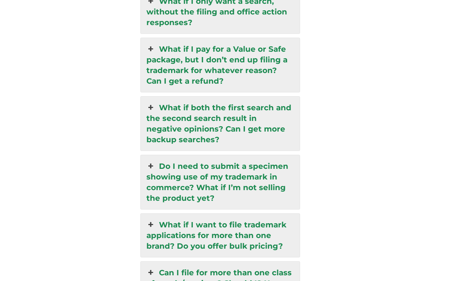
click at [237, 164] on link "Do I need to submit a specimen showing use of my trademark in commerce? What if…" at bounding box center [220, 182] width 159 height 54
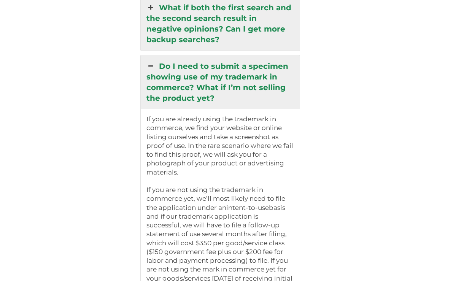
scroll to position [1833, 0]
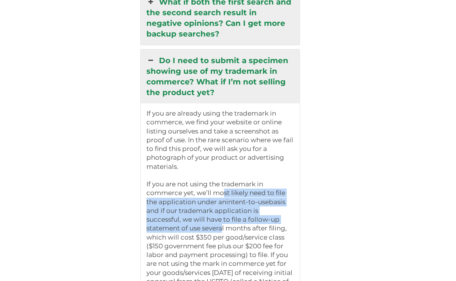
drag, startPoint x: 223, startPoint y: 169, endPoint x: 221, endPoint y: 203, distance: 34.3
click at [221, 203] on p "If you are not using the trademark in commerce yet, we’ll most likely need to f…" at bounding box center [219, 281] width 147 height 203
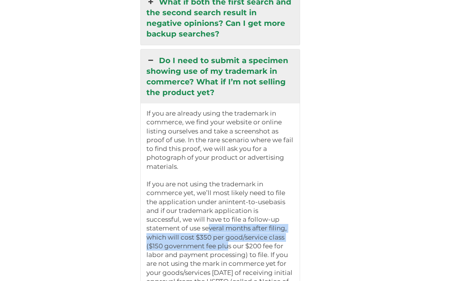
drag, startPoint x: 208, startPoint y: 201, endPoint x: 226, endPoint y: 216, distance: 23.8
click at [226, 217] on p "If you are not using the trademark in commerce yet, we’ll most likely need to f…" at bounding box center [219, 281] width 147 height 203
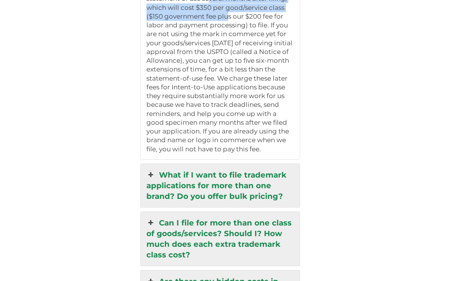
scroll to position [2079, 0]
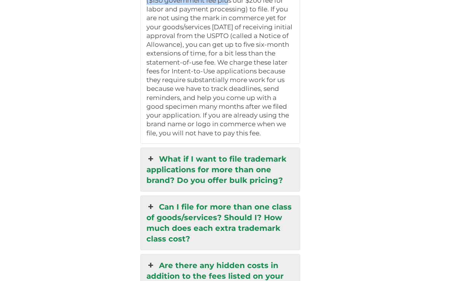
click at [234, 161] on link "What if I want to file trademark applications for more than one brand? Do you o…" at bounding box center [220, 169] width 159 height 43
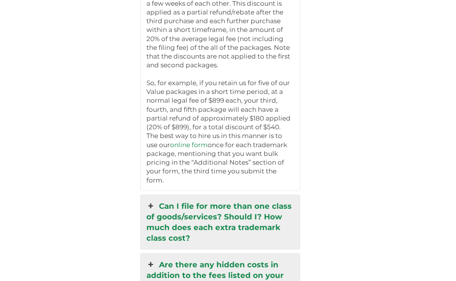
scroll to position [2067, 0]
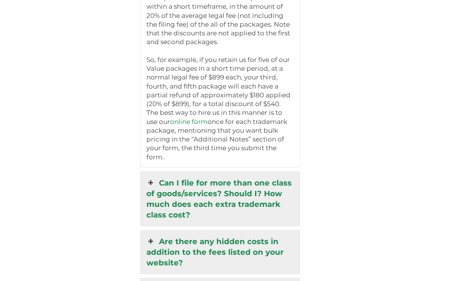
click at [258, 175] on link "Can I file for more than one class of goods/services? Should I? How much does e…" at bounding box center [220, 199] width 159 height 54
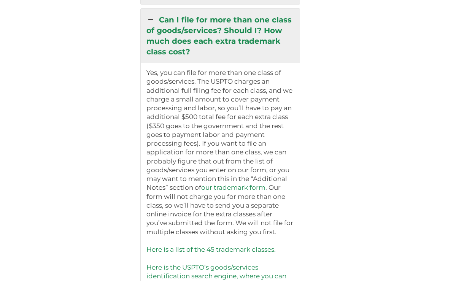
scroll to position [1980, 0]
